Goal: Book appointment/travel/reservation

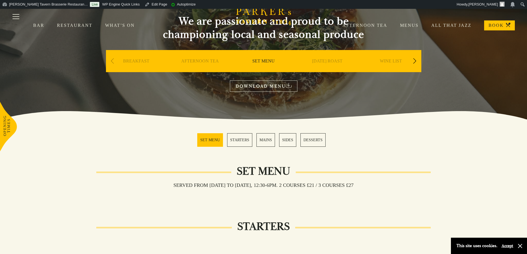
click at [379, 25] on link "Afternoon Tea" at bounding box center [359, 26] width 58 height 6
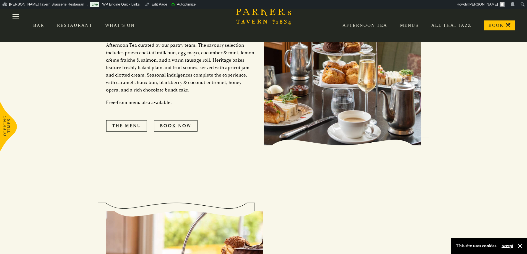
scroll to position [221, 0]
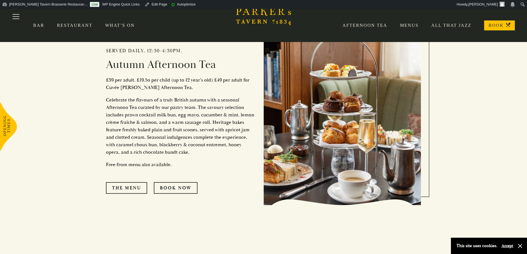
scroll to position [249, 0]
